Goal: Check status: Check status

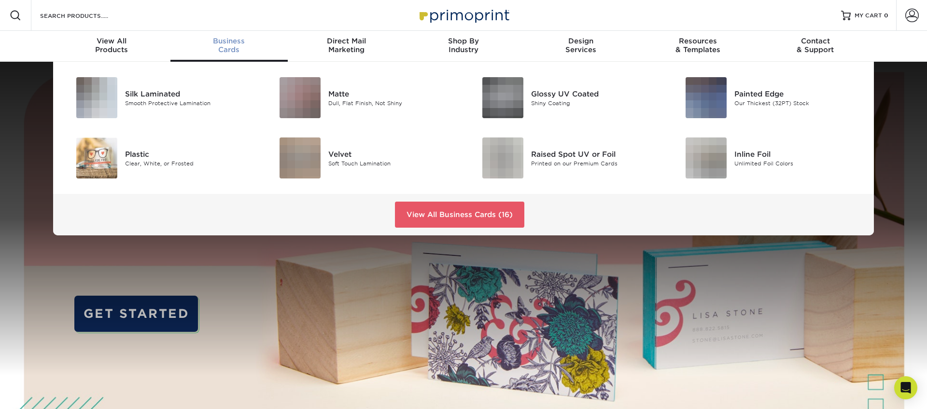
click at [223, 45] on div "Business Cards" at bounding box center [228, 45] width 117 height 17
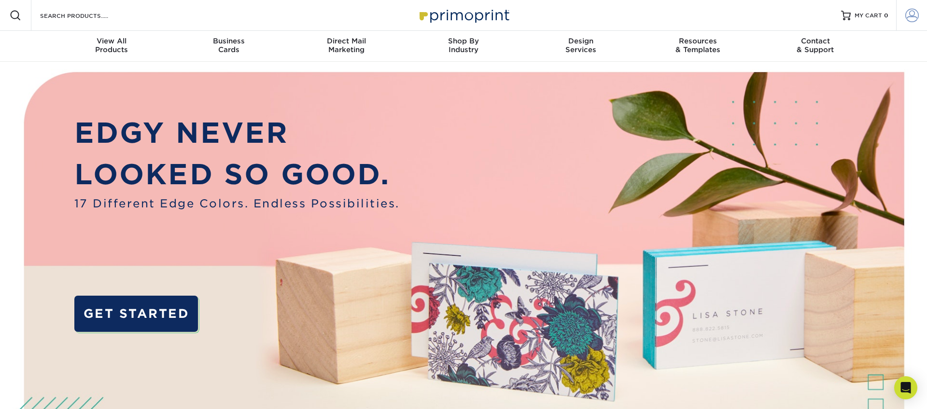
click at [907, 13] on span at bounding box center [912, 16] width 14 height 14
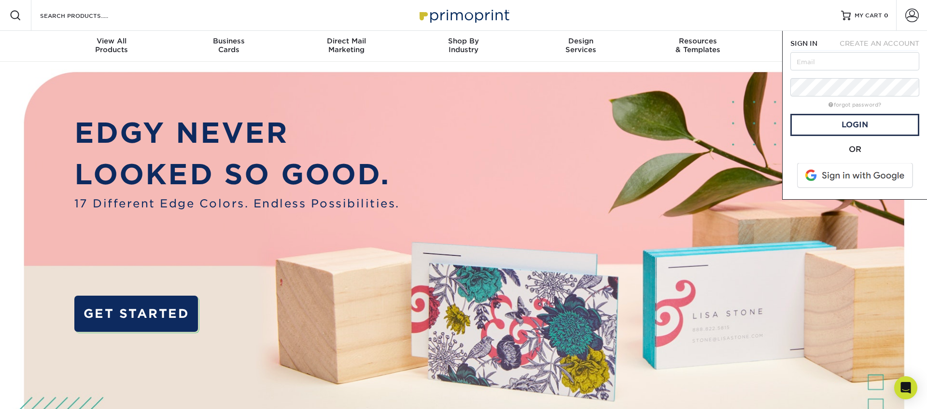
click at [829, 180] on span at bounding box center [855, 175] width 123 height 25
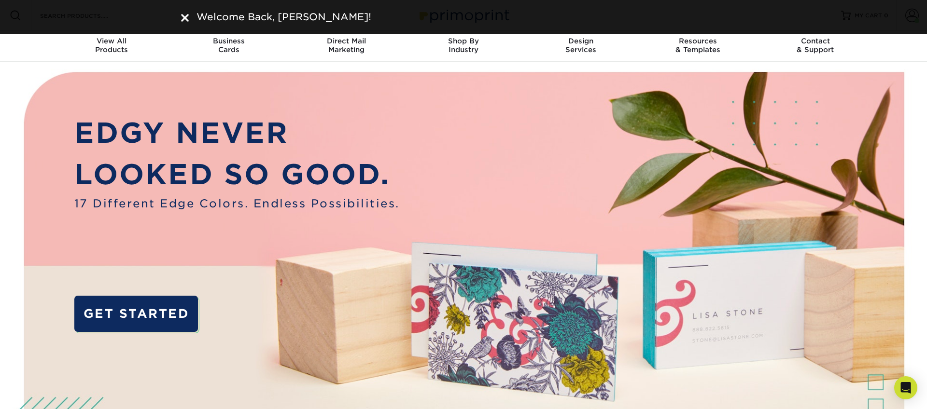
click at [183, 16] on img at bounding box center [185, 18] width 8 height 8
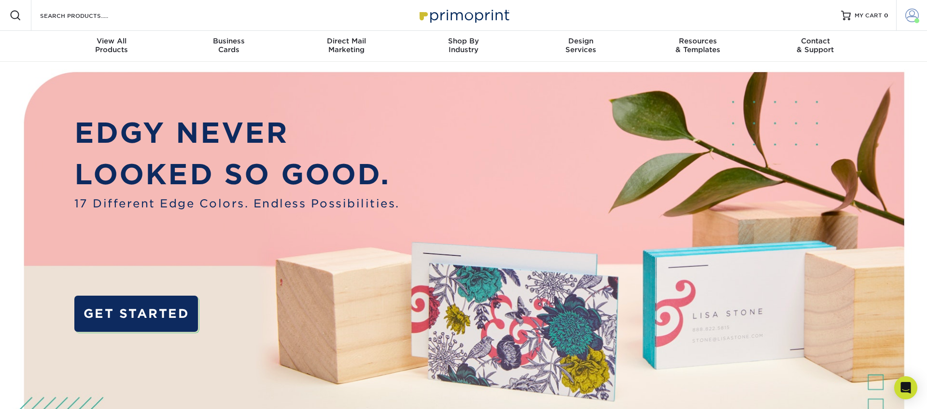
click at [916, 14] on span at bounding box center [912, 16] width 14 height 14
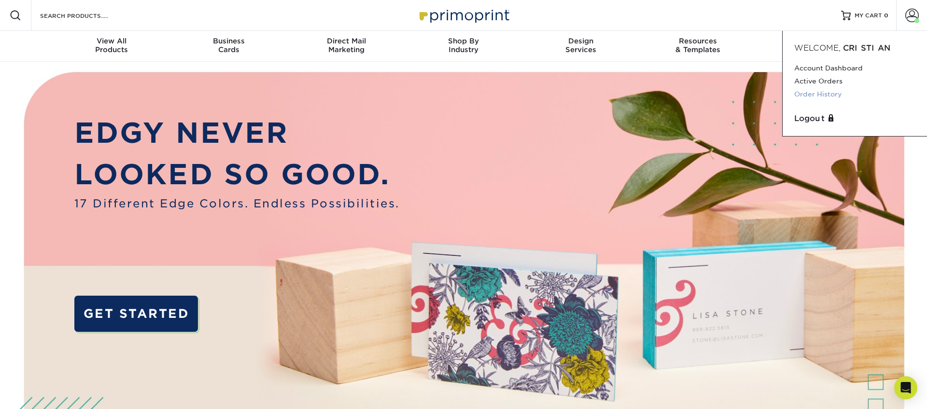
click at [807, 92] on link "Order History" at bounding box center [854, 94] width 121 height 13
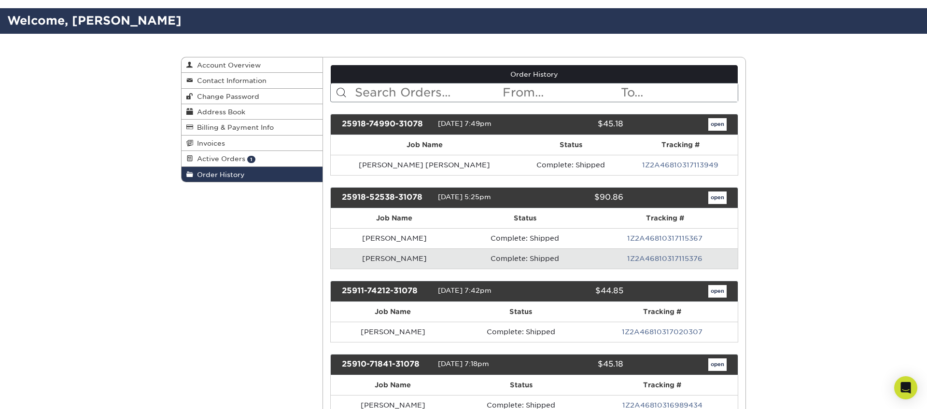
scroll to position [55, 0]
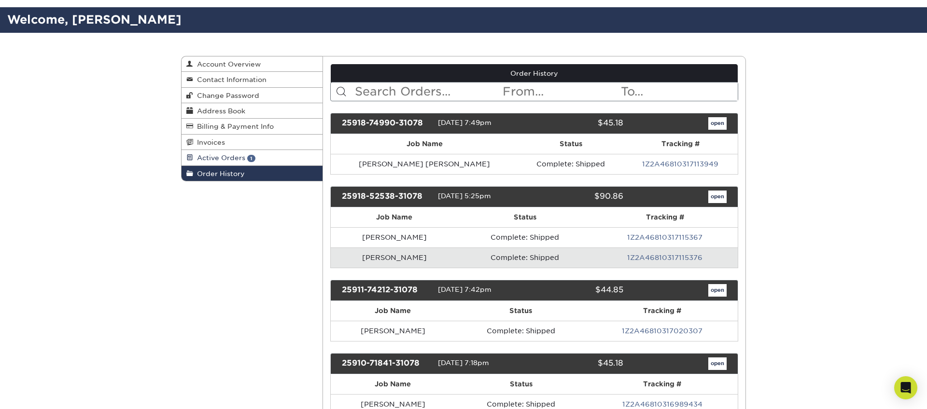
click at [249, 157] on span "1" at bounding box center [251, 158] width 8 height 7
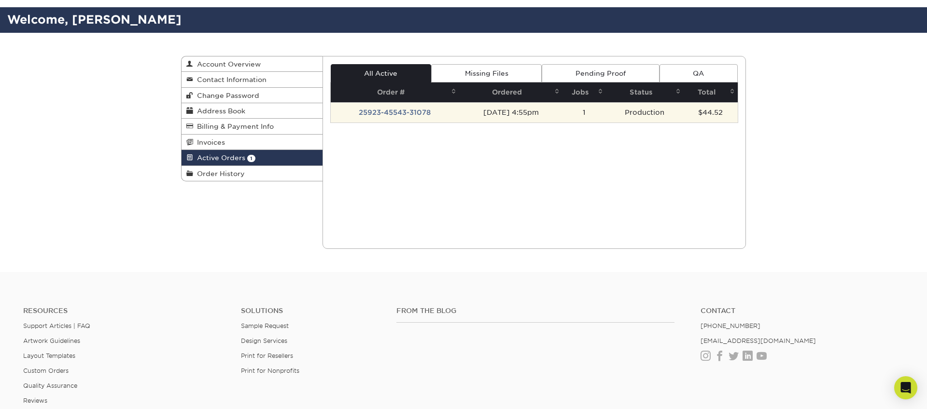
click at [476, 107] on td "09/23/2025 4:55pm" at bounding box center [510, 112] width 103 height 20
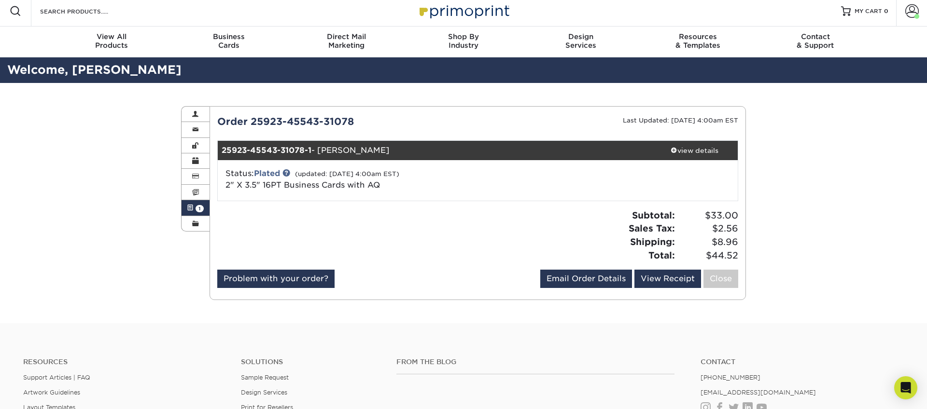
scroll to position [6, 0]
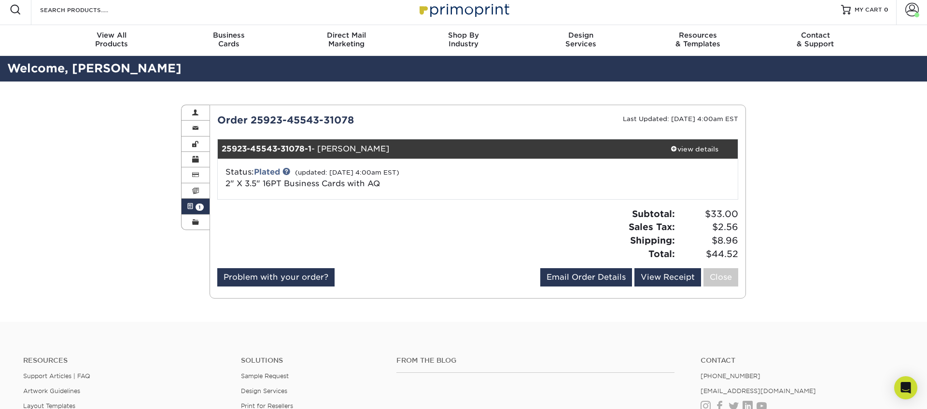
click at [197, 217] on link "Order History" at bounding box center [196, 222] width 28 height 15
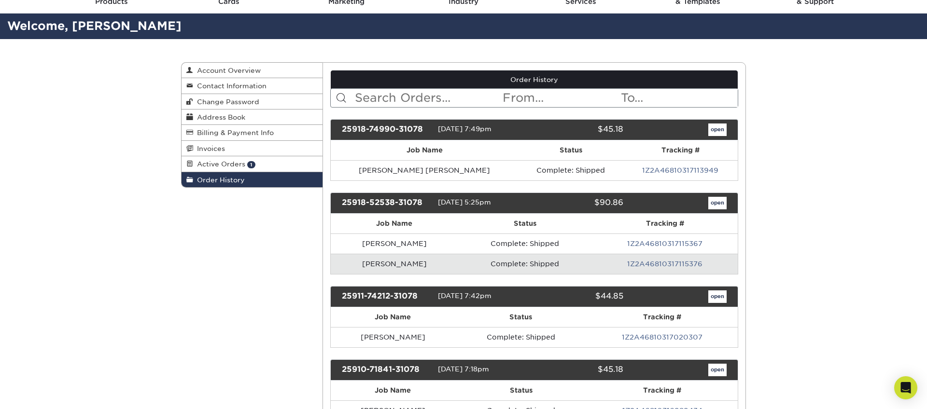
scroll to position [57, 0]
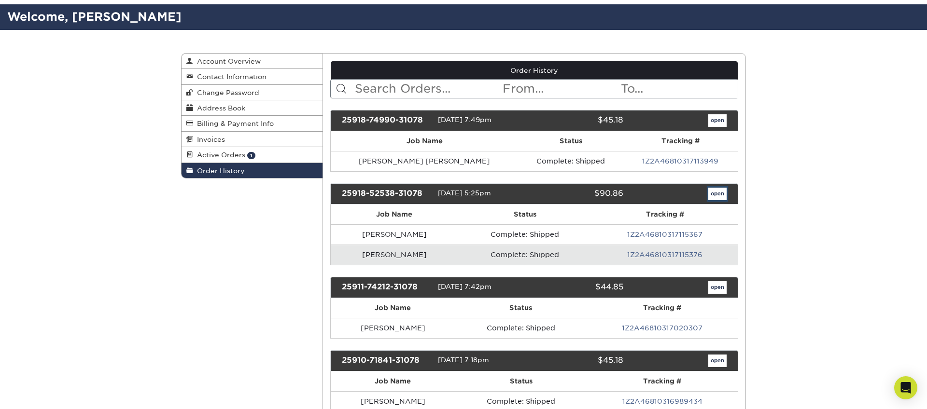
click at [714, 195] on link "open" at bounding box center [717, 194] width 18 height 13
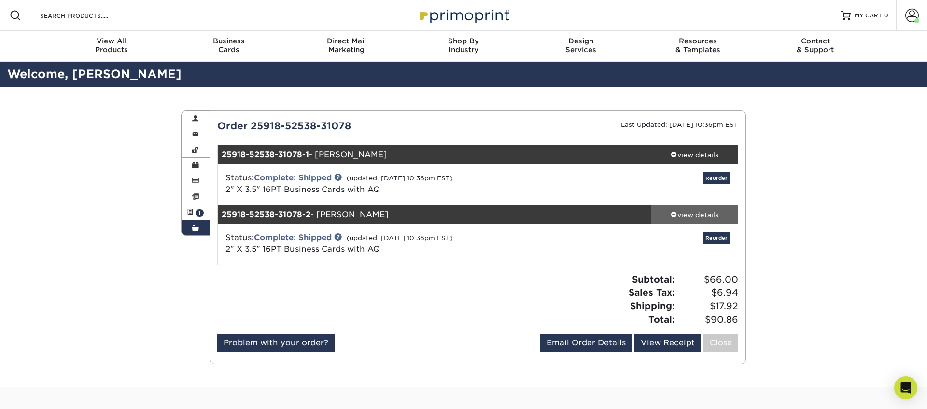
click at [687, 212] on div "view details" at bounding box center [694, 215] width 87 height 10
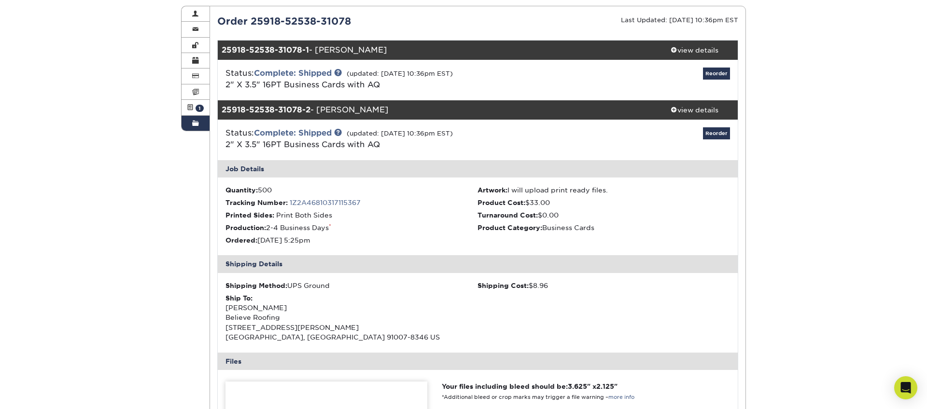
scroll to position [103, 0]
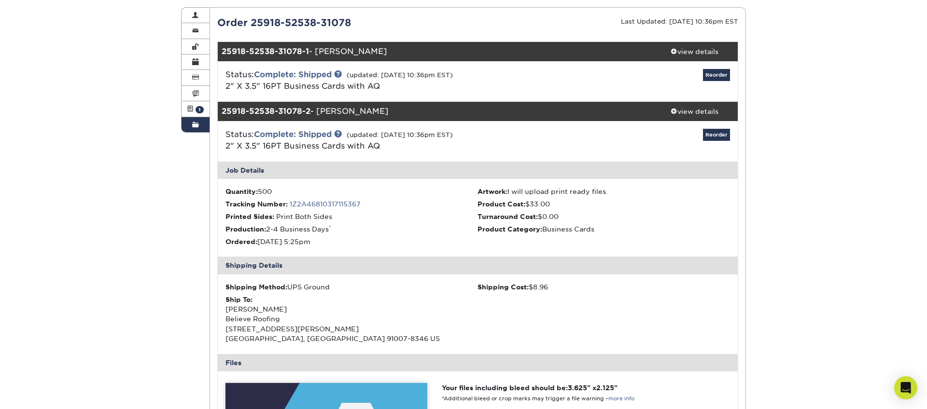
click at [327, 202] on link "1Z2A46810317115367" at bounding box center [325, 204] width 71 height 8
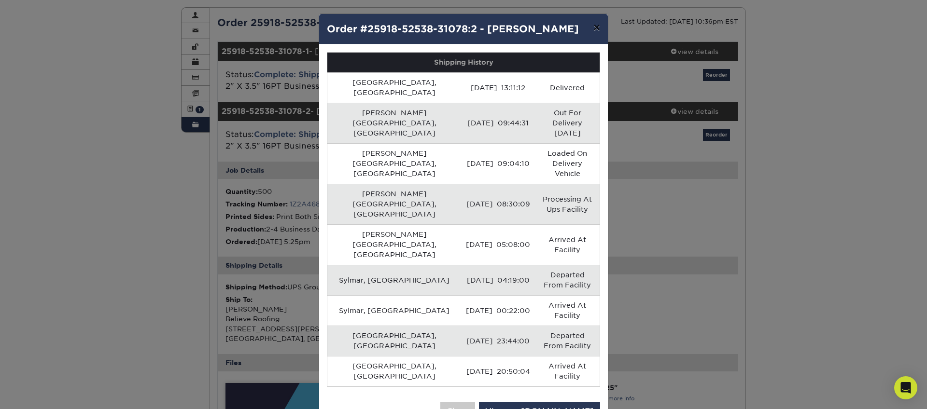
click at [596, 33] on button "×" at bounding box center [597, 27] width 22 height 27
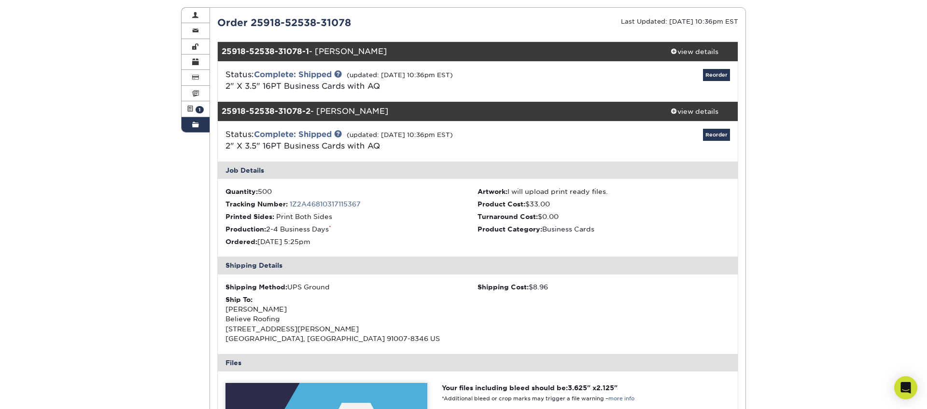
click at [198, 123] on span at bounding box center [195, 125] width 7 height 8
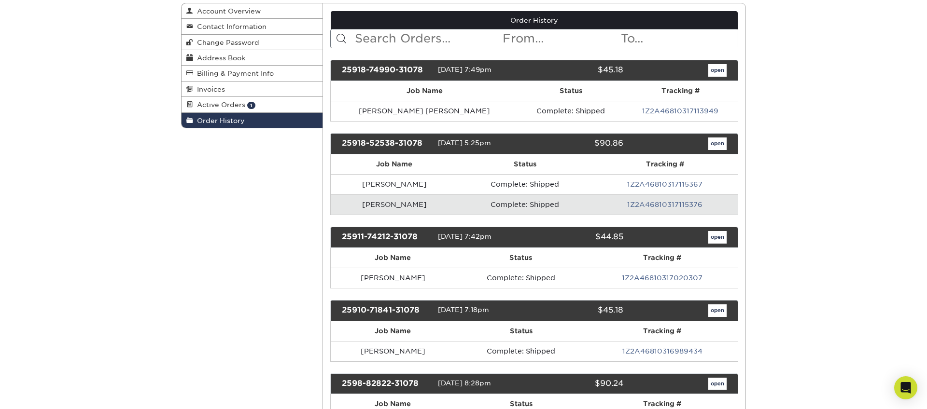
scroll to position [116, 0]
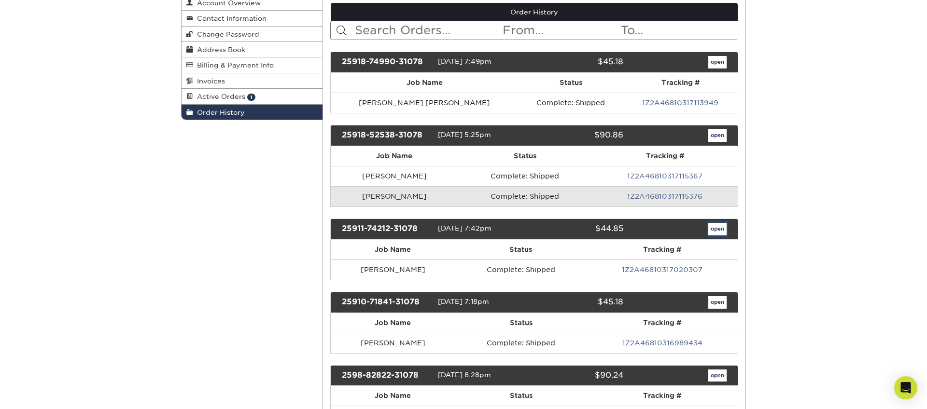
click at [721, 227] on link "open" at bounding box center [717, 229] width 18 height 13
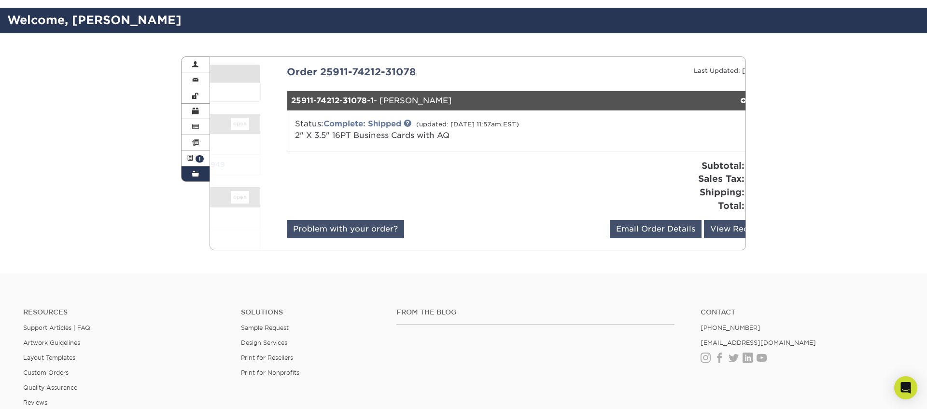
scroll to position [61, 0]
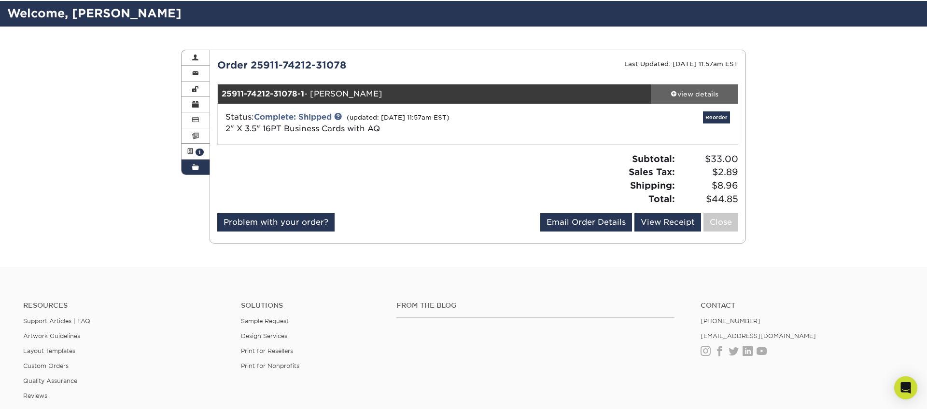
click at [666, 93] on div "view details" at bounding box center [694, 94] width 87 height 10
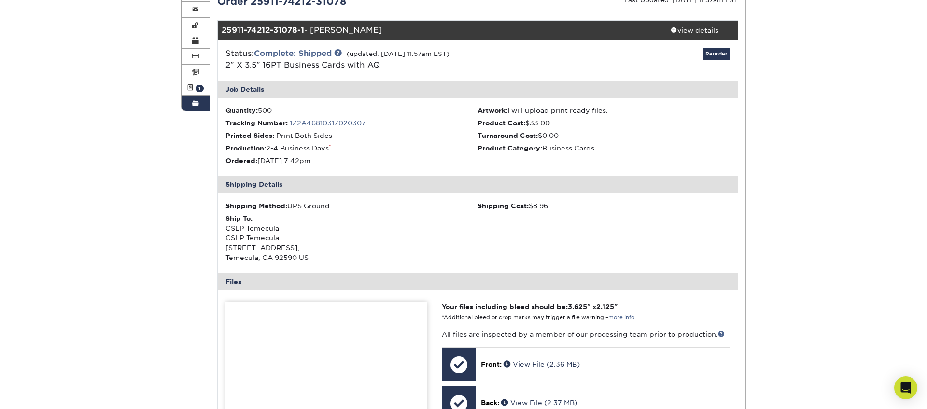
scroll to position [124, 0]
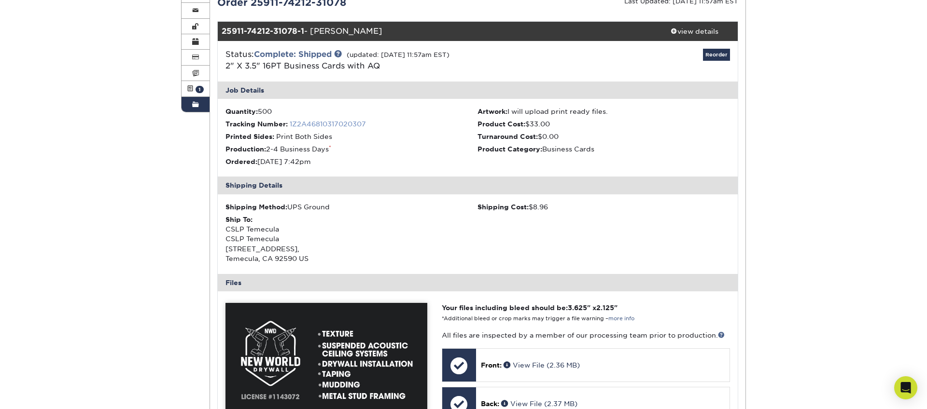
click at [313, 123] on link "1Z2A46810317020307" at bounding box center [328, 124] width 76 height 8
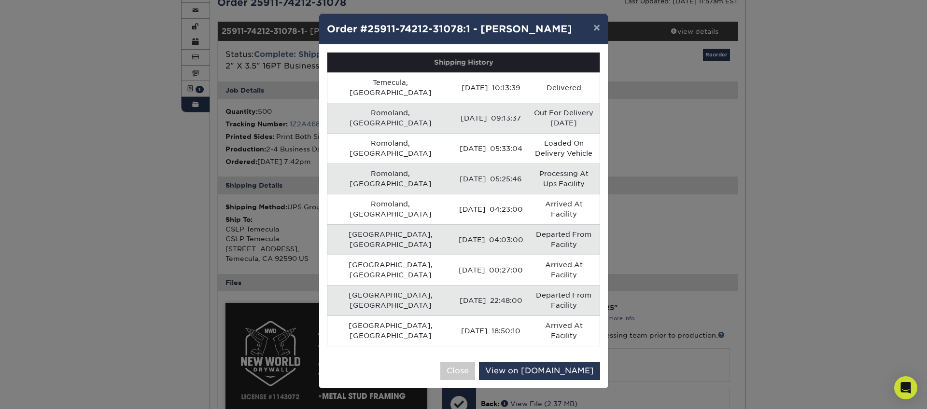
click at [238, 147] on div "× Order #25911-74212-31078:1 - Jonathan Vera Shipping History Temecula, US 09/1…" at bounding box center [463, 204] width 927 height 409
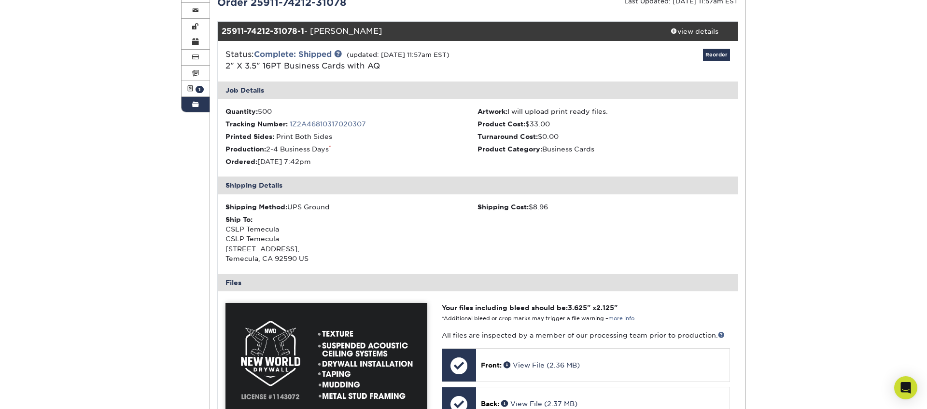
click at [202, 107] on link "Order History" at bounding box center [196, 104] width 28 height 15
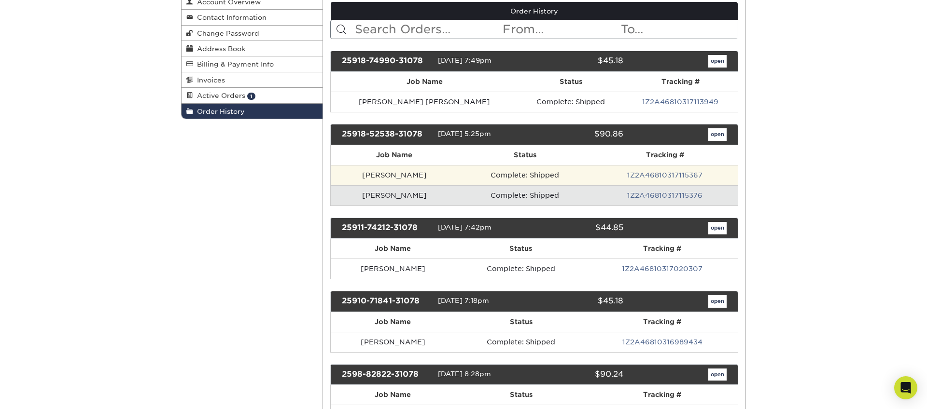
scroll to position [54, 0]
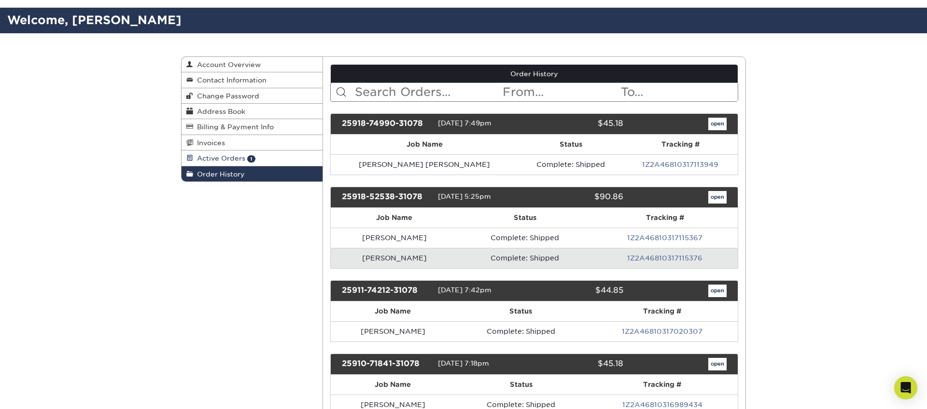
click at [270, 164] on link "Active Orders 1" at bounding box center [252, 158] width 141 height 15
